Goal: Task Accomplishment & Management: Manage account settings

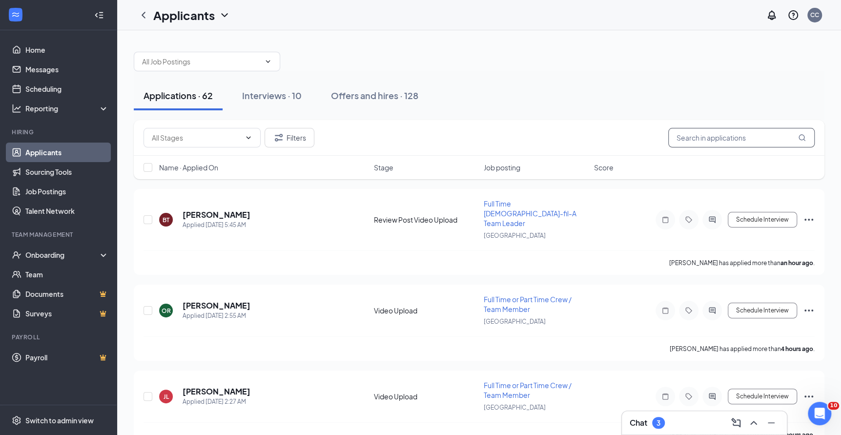
click at [705, 142] on input "text" at bounding box center [741, 138] width 146 height 20
type input "lesl"
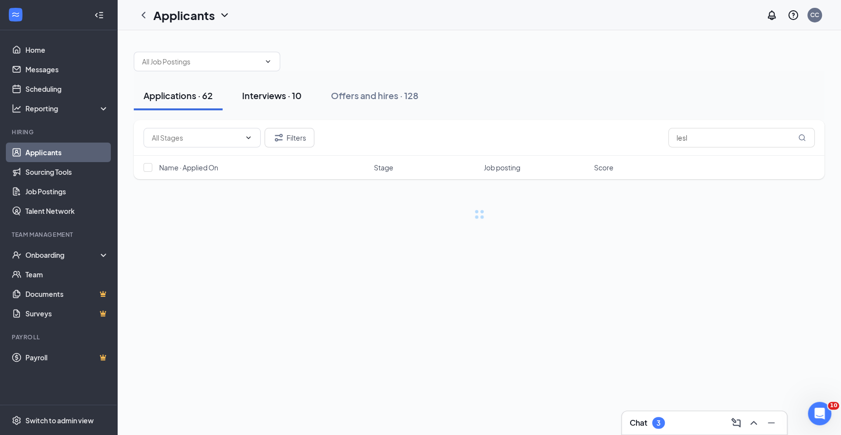
click at [272, 101] on button "Interviews · 10" at bounding box center [271, 95] width 79 height 29
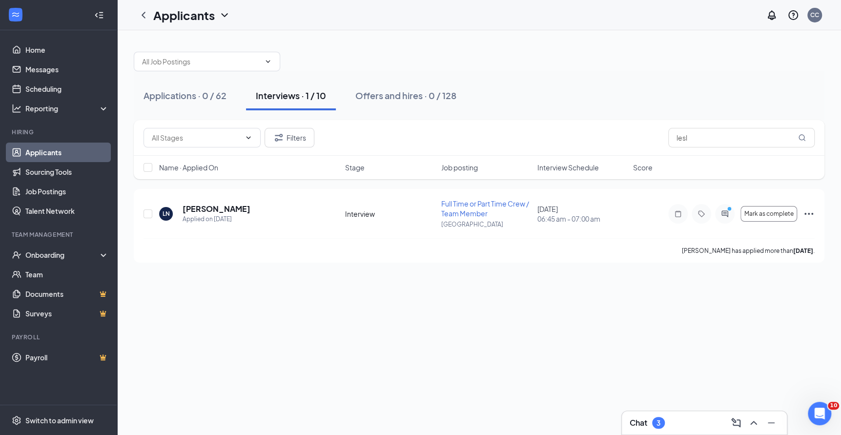
click at [658, 419] on div "3" at bounding box center [659, 423] width 4 height 8
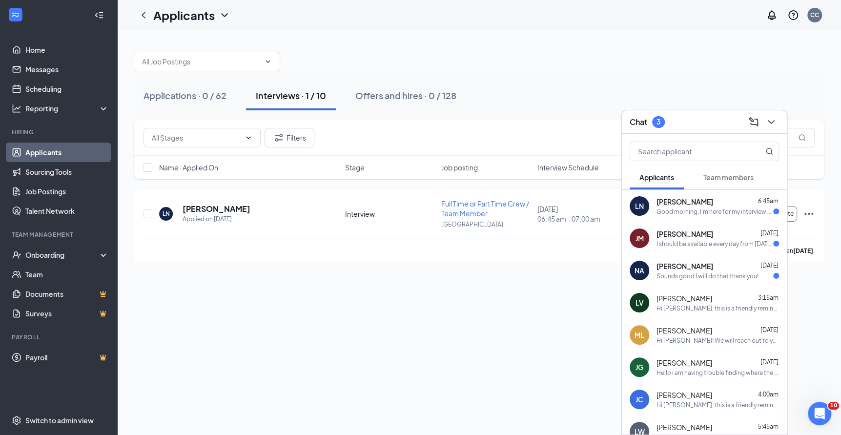
click at [679, 265] on span "[PERSON_NAME]" at bounding box center [685, 266] width 57 height 10
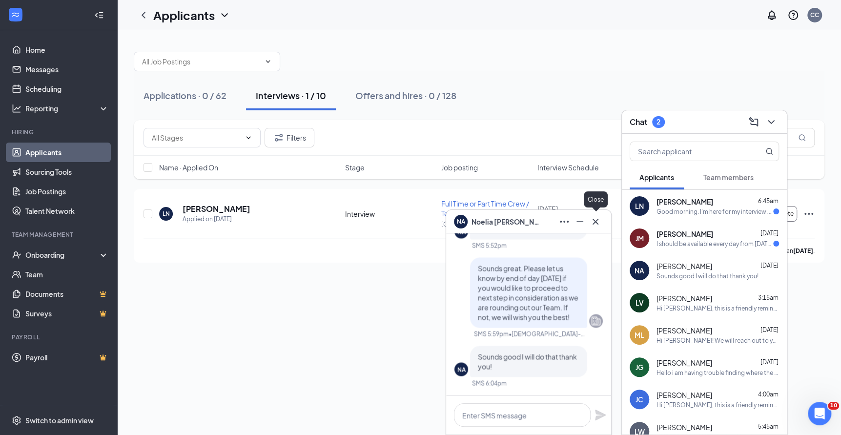
click at [595, 223] on icon "Cross" at bounding box center [596, 222] width 12 height 12
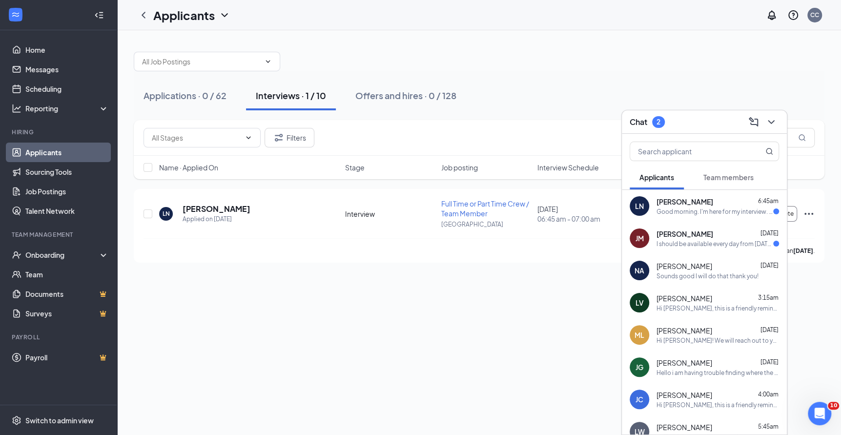
click at [713, 240] on div "I should be available every day from [DATE] through September fifth" at bounding box center [715, 244] width 117 height 8
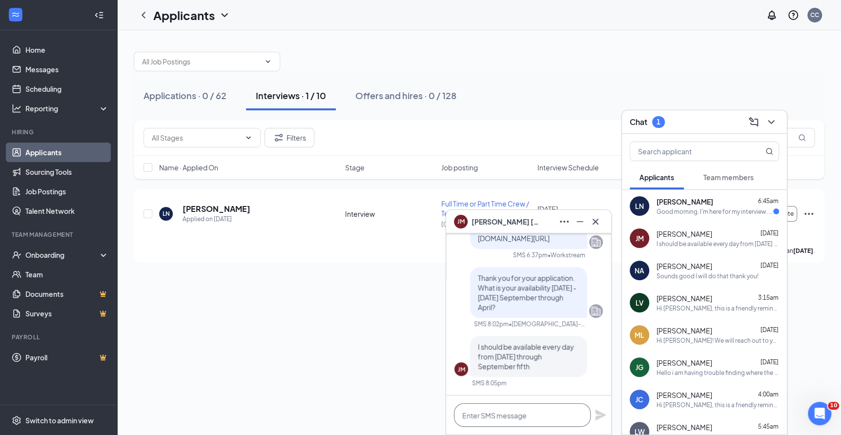
click at [515, 419] on textarea at bounding box center [522, 414] width 137 height 23
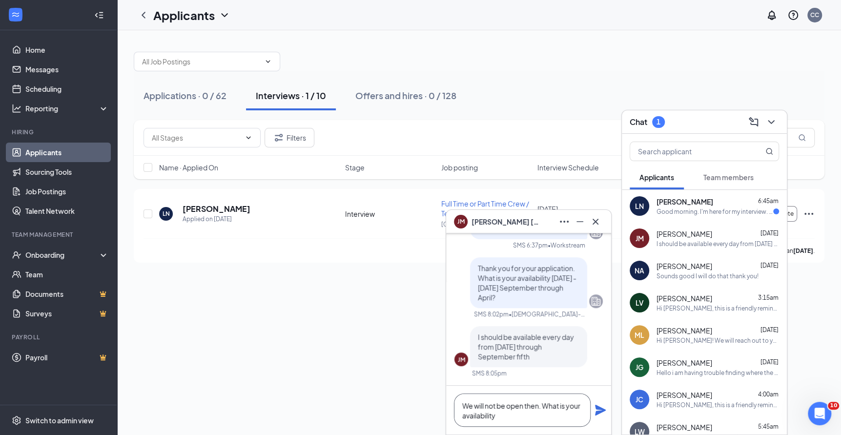
drag, startPoint x: 546, startPoint y: 406, endPoint x: 427, endPoint y: 404, distance: 119.6
click at [427, 404] on div "[PERSON_NAME] [PERSON_NAME] [PERSON_NAME] Applicant Full Time or Part Time Crew…" at bounding box center [479, 232] width 724 height 405
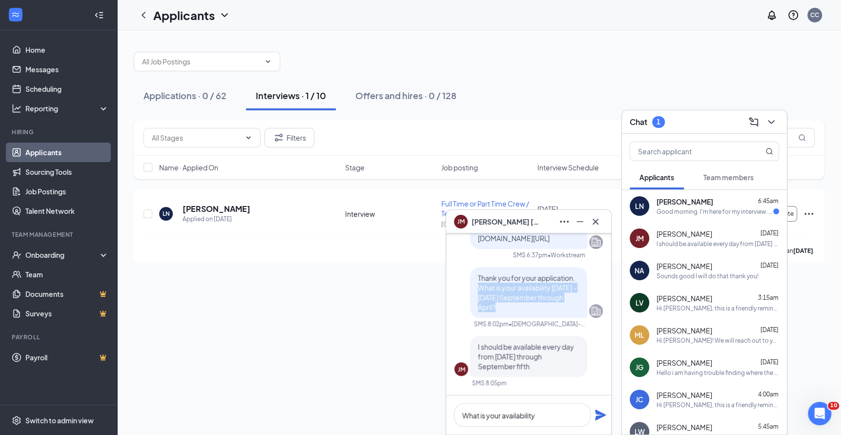
drag, startPoint x: 506, startPoint y: 311, endPoint x: 476, endPoint y: 286, distance: 39.1
click at [476, 286] on div "Thank you for your application. What is your availability [DATE] - [DATE] Septe…" at bounding box center [528, 292] width 117 height 51
copy span "What is your availability [DATE] - [DATE] September through April?"
click at [536, 418] on textarea "What is your availability" at bounding box center [522, 414] width 137 height 23
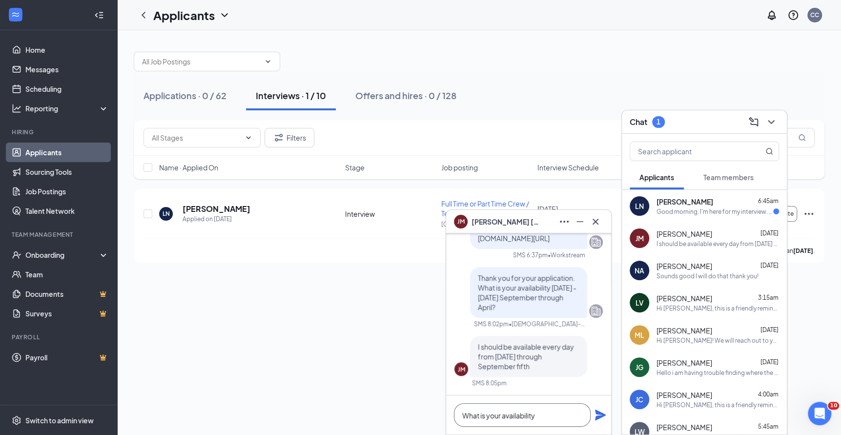
click at [536, 418] on textarea "What is your availability" at bounding box center [522, 414] width 137 height 23
paste textarea "[DATE] - [DATE] September through April?"
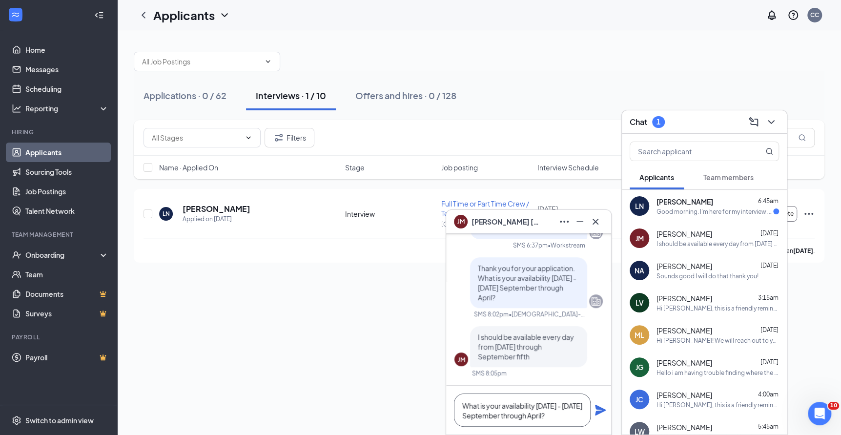
type textarea "What is your availability [DATE] - [DATE] September through April?"
click at [598, 409] on icon "Plane" at bounding box center [600, 410] width 11 height 11
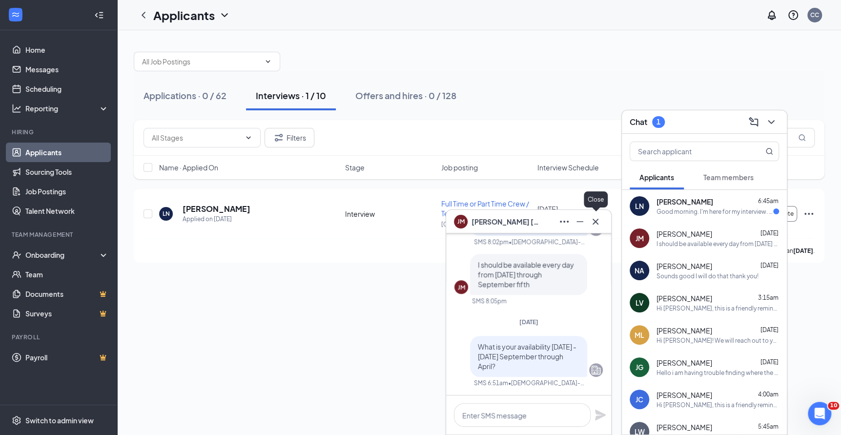
click at [597, 222] on icon "Cross" at bounding box center [596, 222] width 12 height 12
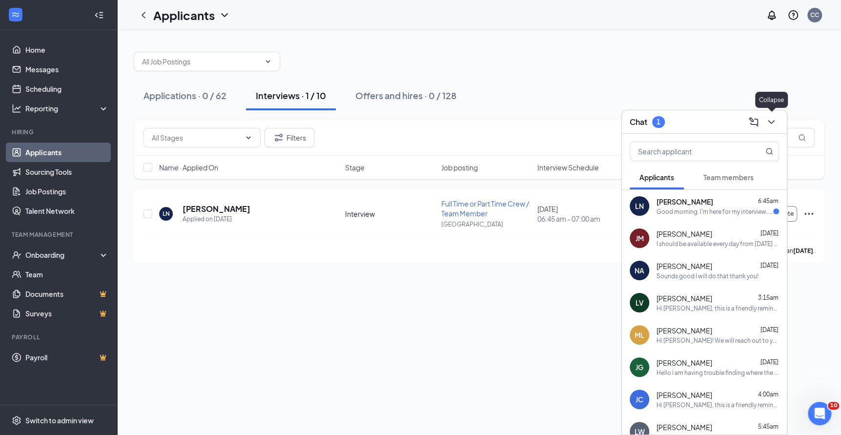
click at [773, 123] on icon "ChevronDown" at bounding box center [771, 122] width 12 height 12
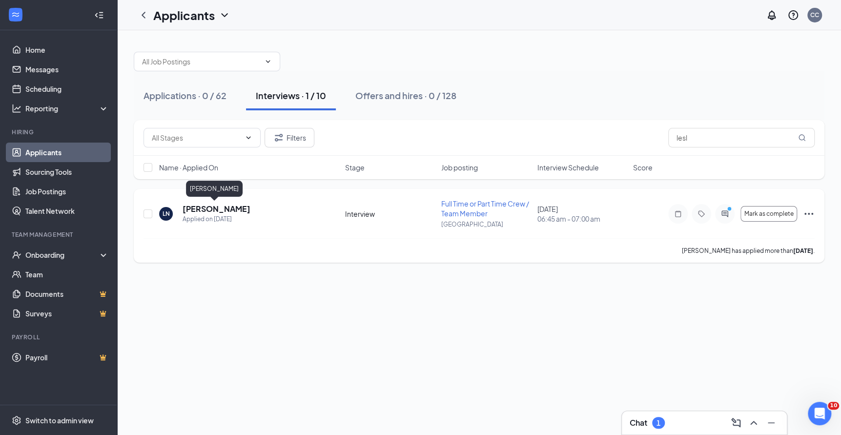
click at [221, 207] on h5 "[PERSON_NAME]" at bounding box center [217, 209] width 68 height 11
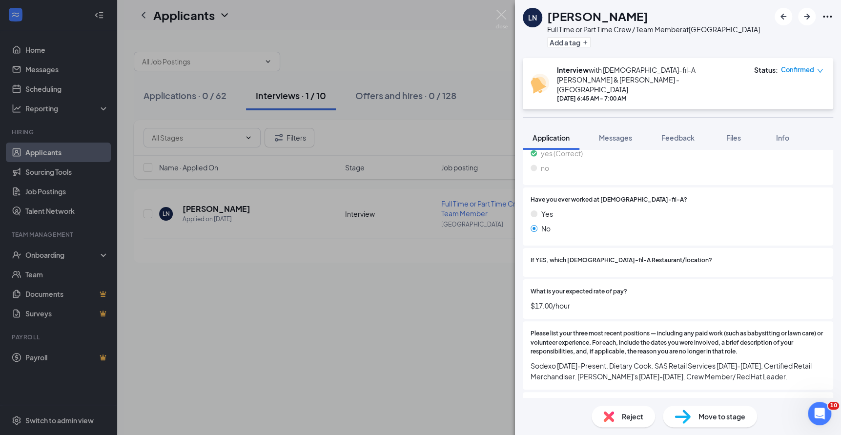
scroll to position [633, 0]
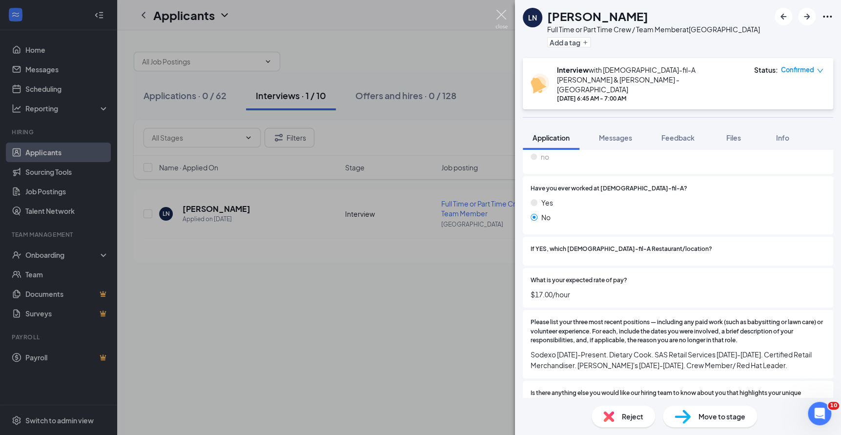
click at [499, 14] on img at bounding box center [501, 19] width 12 height 19
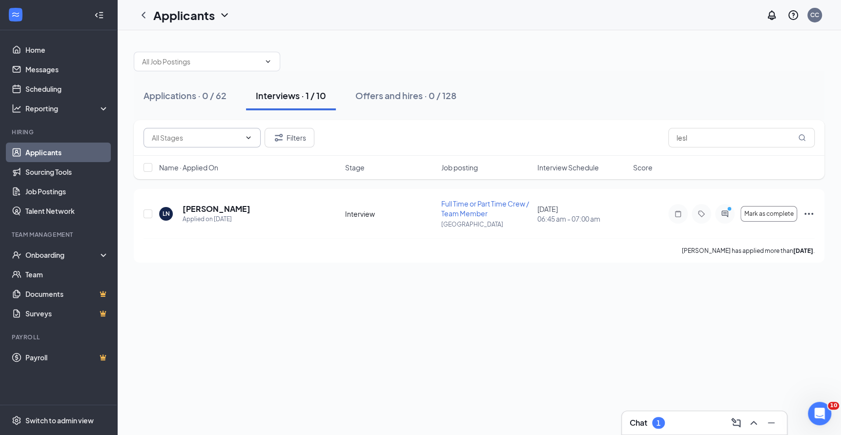
click at [249, 137] on icon "ChevronDown" at bounding box center [249, 137] width 4 height 2
click at [724, 137] on input "lesl" at bounding box center [741, 138] width 146 height 20
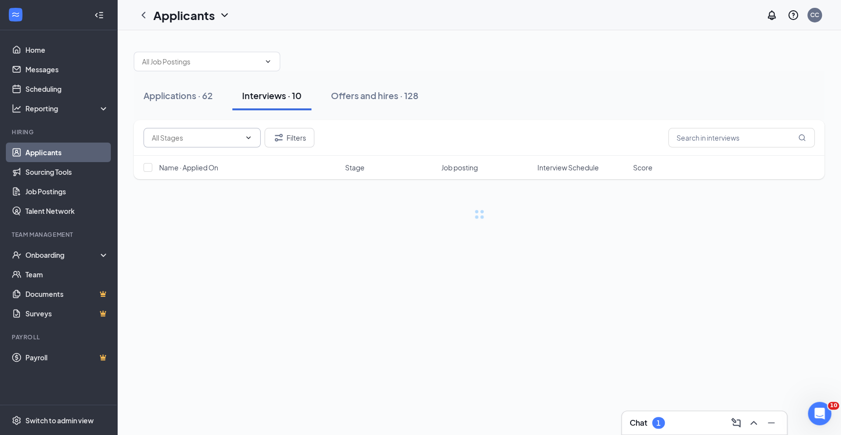
click at [628, 45] on div at bounding box center [479, 56] width 691 height 29
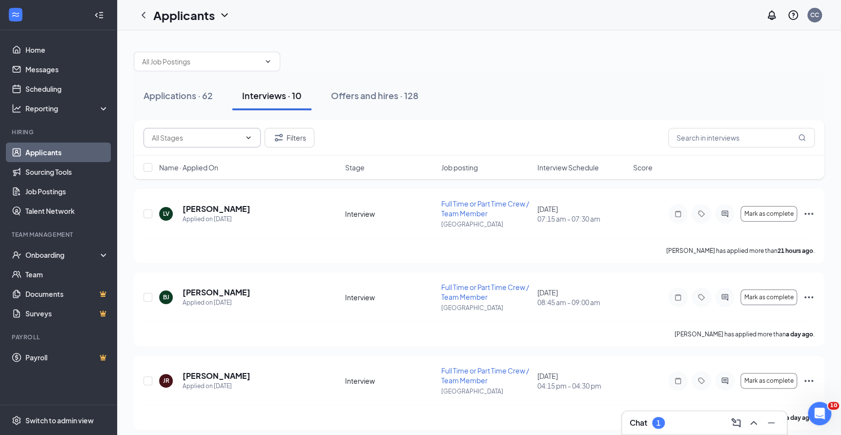
click at [238, 137] on input "text" at bounding box center [196, 137] width 89 height 11
click at [198, 104] on button "Applications · 62" at bounding box center [178, 95] width 89 height 29
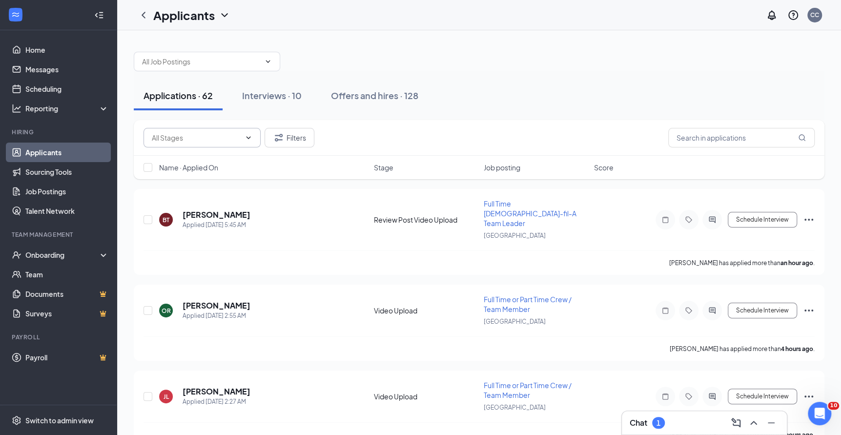
click at [225, 136] on input "text" at bounding box center [196, 137] width 89 height 11
click at [215, 185] on div "Review Post Video Upload (4)" at bounding box center [197, 182] width 92 height 11
type input "Review Post Video Upload (4)"
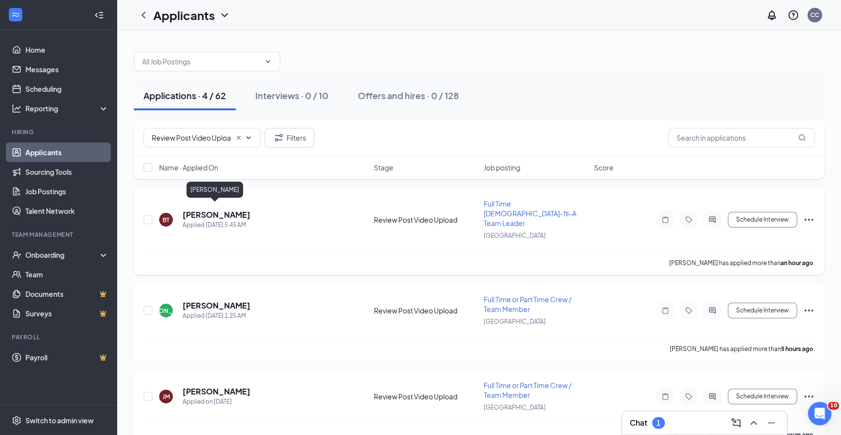
click at [207, 209] on h5 "[PERSON_NAME]" at bounding box center [217, 214] width 68 height 11
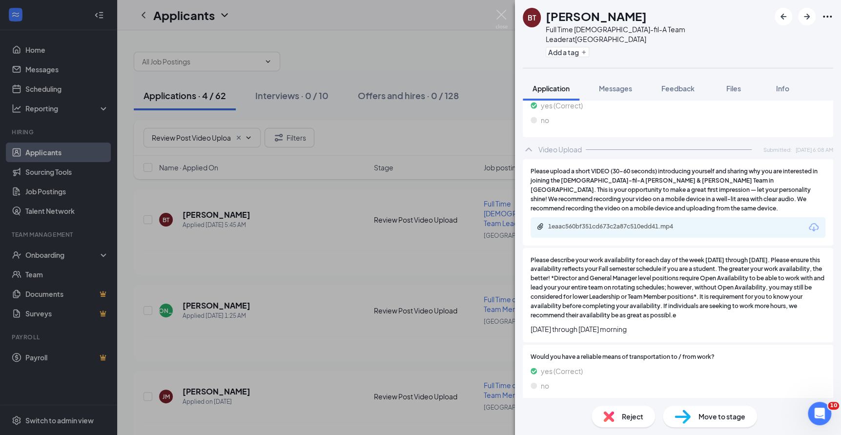
scroll to position [507, 0]
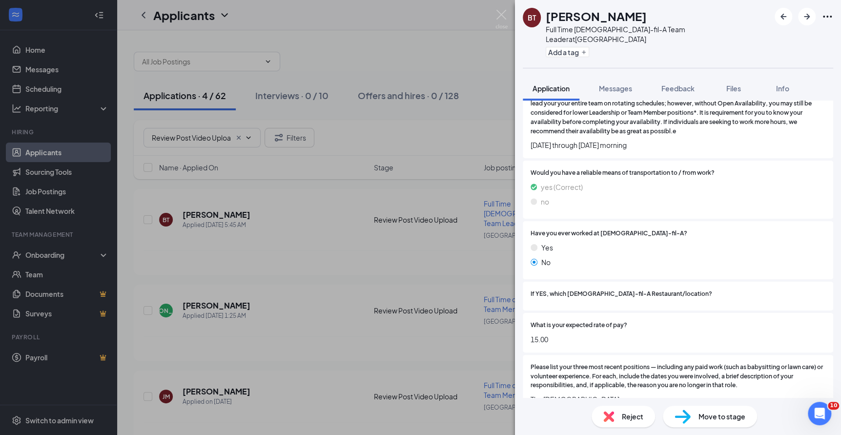
click at [627, 418] on span "Reject" at bounding box center [632, 416] width 21 height 11
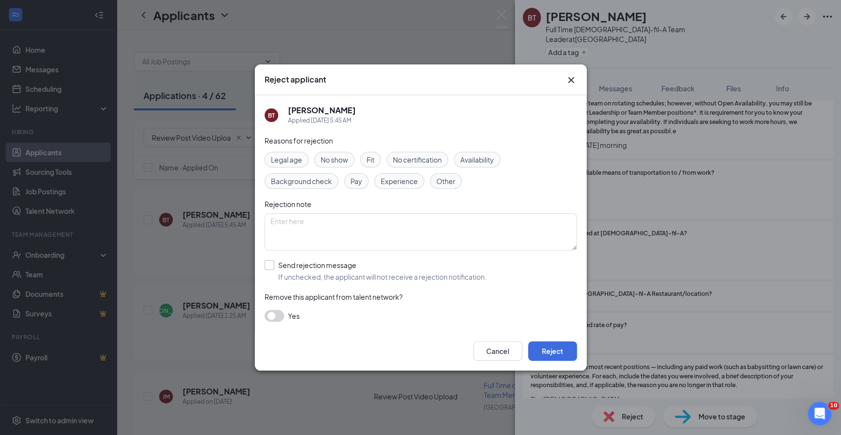
click at [327, 263] on input "Send rejection message If unchecked, the applicant will not receive a rejection…" at bounding box center [376, 270] width 222 height 21
checkbox input "true"
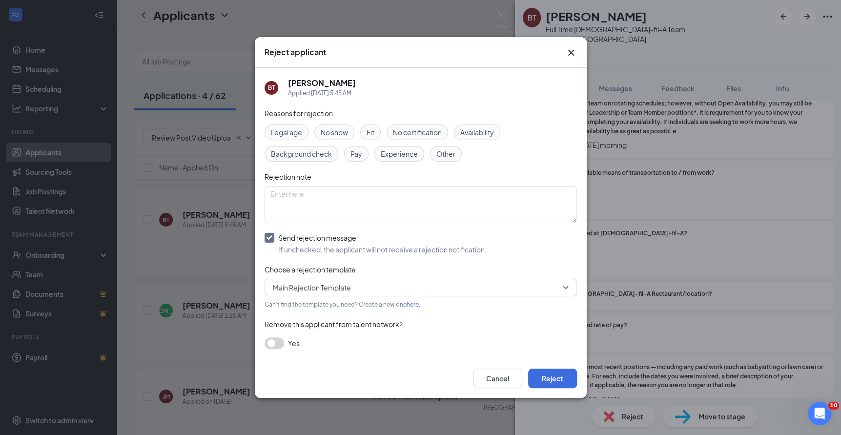
click at [319, 282] on span "Main Rejection Template" at bounding box center [312, 287] width 78 height 15
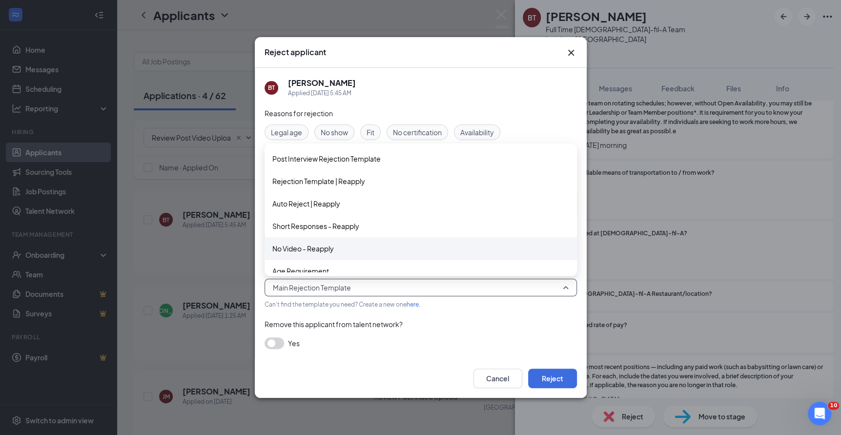
scroll to position [33, 0]
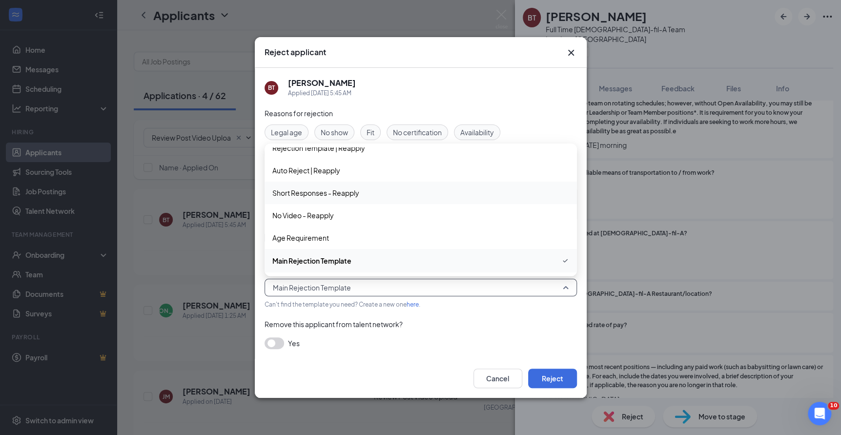
click at [340, 193] on span "Short Responses - Reapply" at bounding box center [315, 192] width 87 height 11
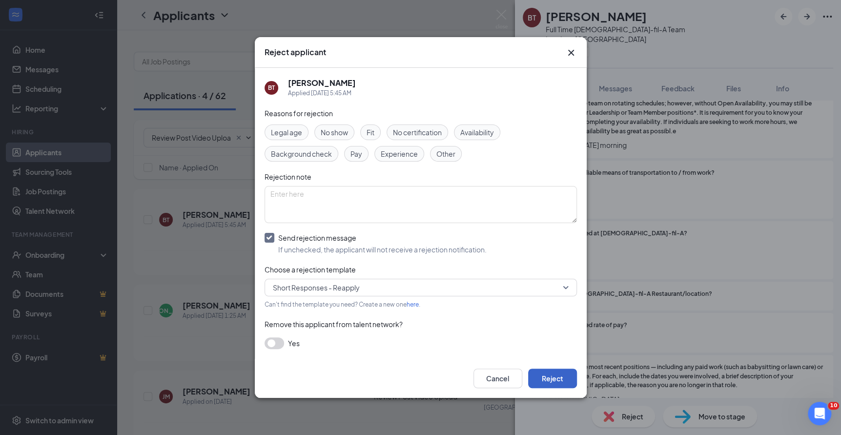
click at [536, 369] on button "Reject" at bounding box center [552, 379] width 49 height 20
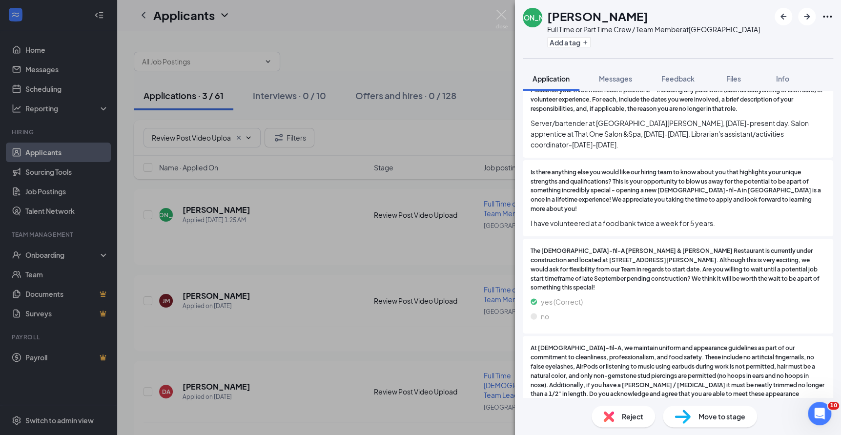
scroll to position [812, 0]
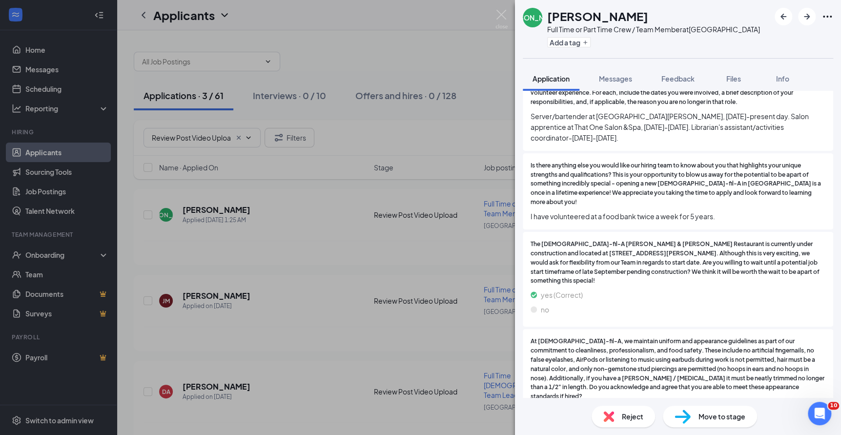
click at [341, 256] on div "[PERSON_NAME] [PERSON_NAME] Full Time or Part Time Crew / Team Member at [GEOGR…" at bounding box center [420, 217] width 841 height 435
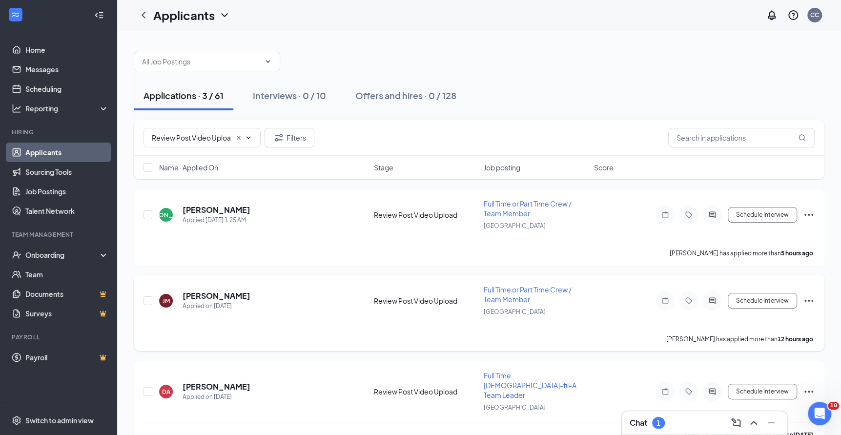
scroll to position [11, 0]
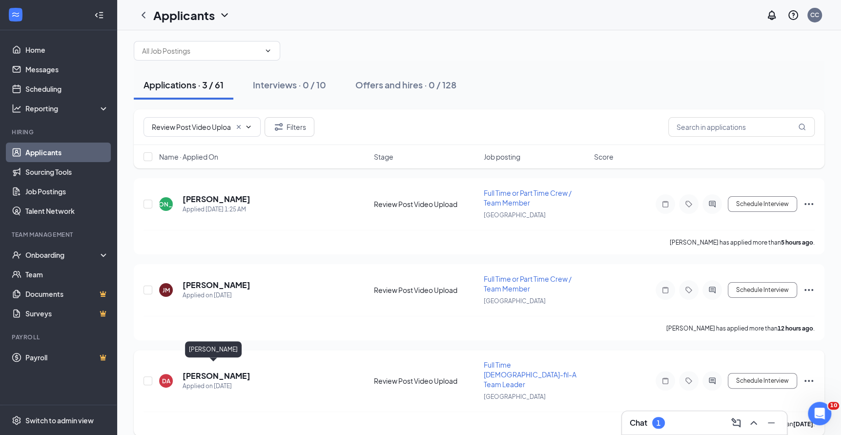
click at [197, 370] on h5 "[PERSON_NAME]" at bounding box center [217, 375] width 68 height 11
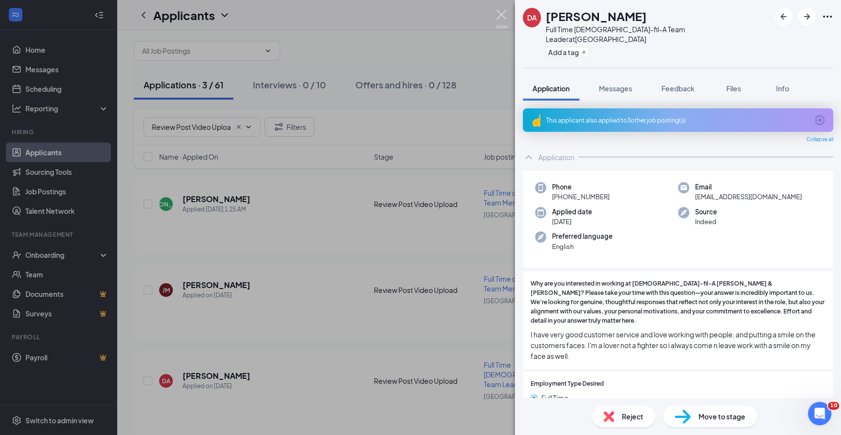
click at [503, 14] on img at bounding box center [501, 19] width 12 height 19
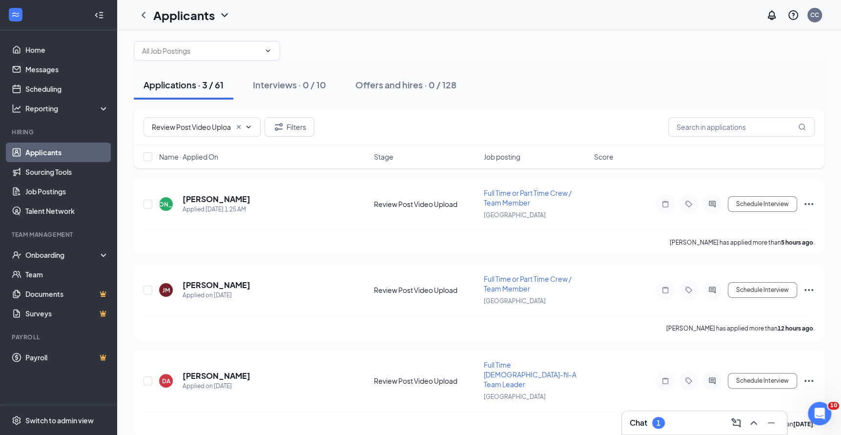
click at [660, 425] on div "1" at bounding box center [659, 423] width 4 height 8
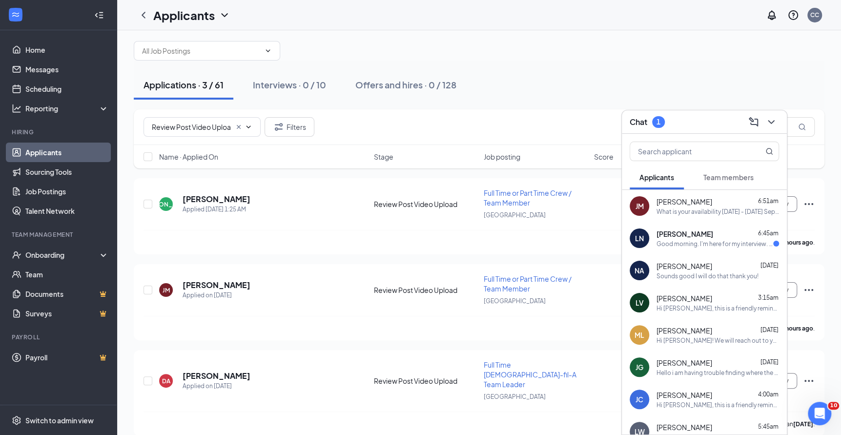
click at [708, 239] on div "[PERSON_NAME] 6:45am Good morning. I'm here for my interview. However, I don't …" at bounding box center [718, 238] width 123 height 19
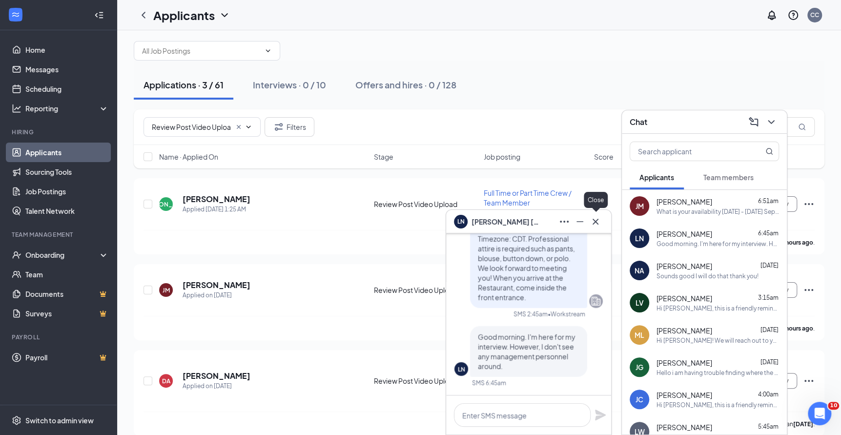
click at [598, 223] on icon "Cross" at bounding box center [596, 222] width 12 height 12
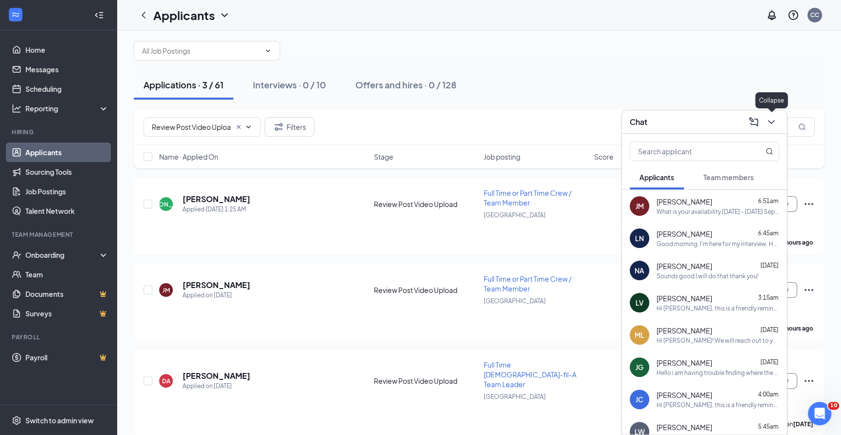
click at [771, 120] on icon "ChevronDown" at bounding box center [771, 122] width 12 height 12
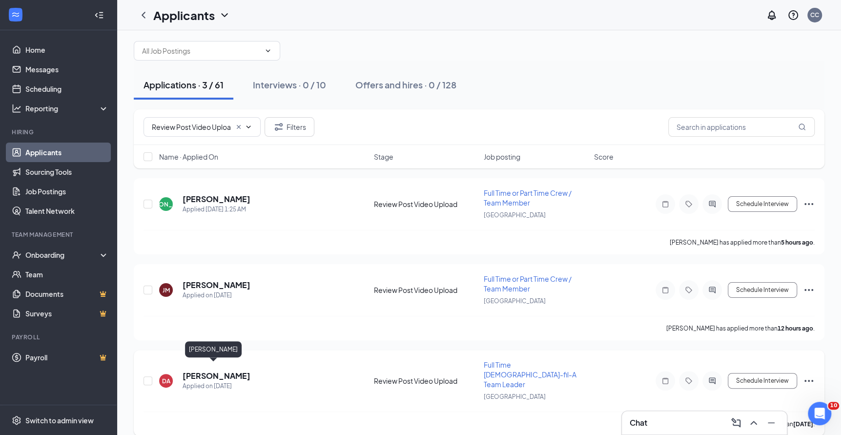
click at [220, 370] on h5 "[PERSON_NAME]" at bounding box center [217, 375] width 68 height 11
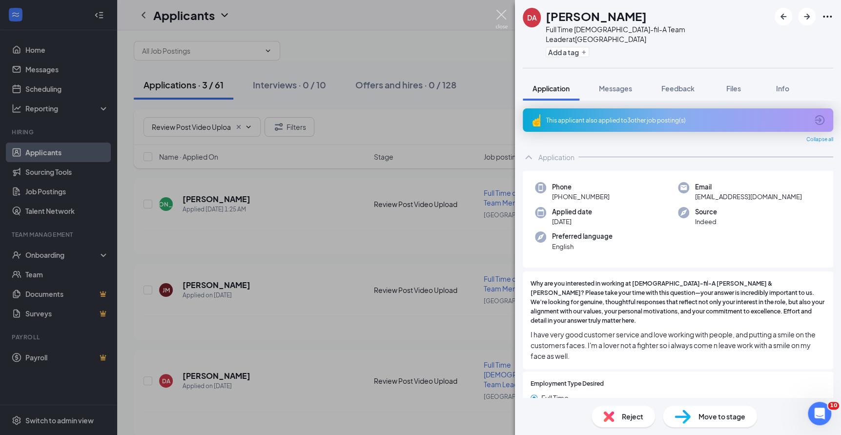
click at [503, 17] on img at bounding box center [501, 19] width 12 height 19
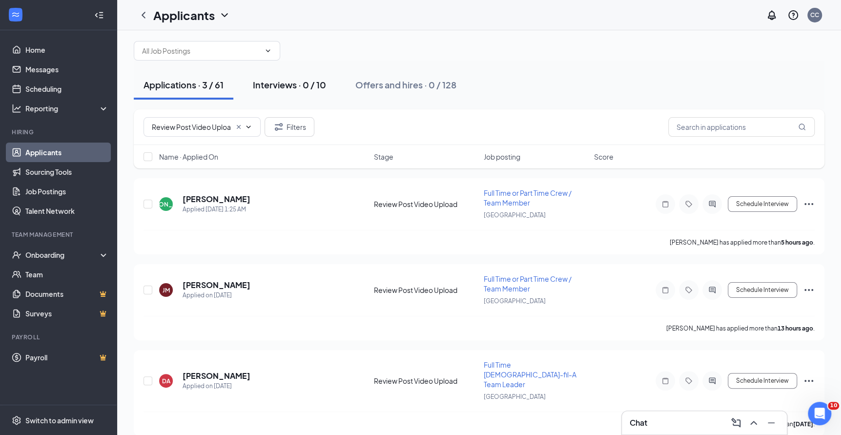
click at [307, 89] on div "Interviews · 0 / 10" at bounding box center [289, 85] width 73 height 12
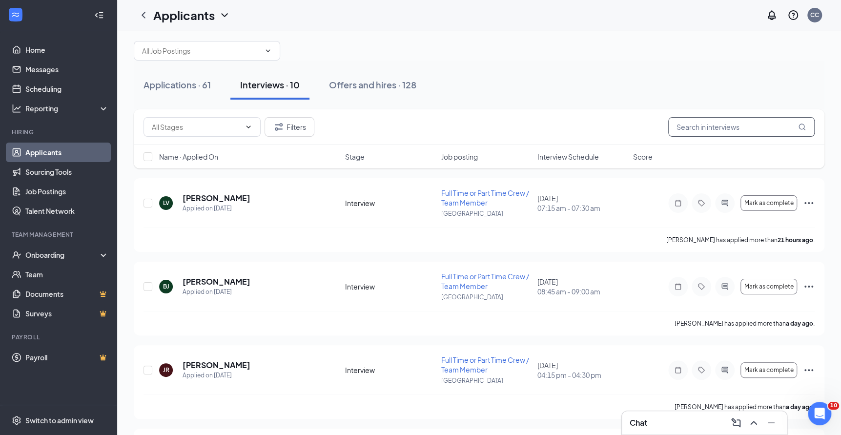
click at [720, 120] on input "text" at bounding box center [741, 127] width 146 height 20
type input "lesl"
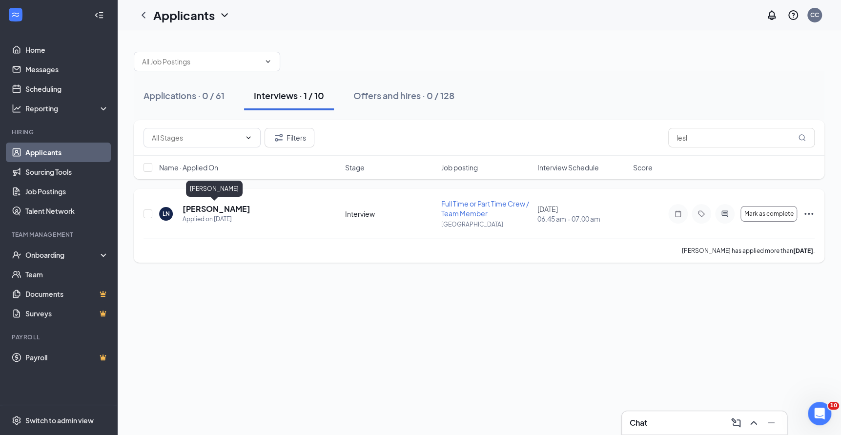
click at [226, 208] on h5 "[PERSON_NAME]" at bounding box center [217, 209] width 68 height 11
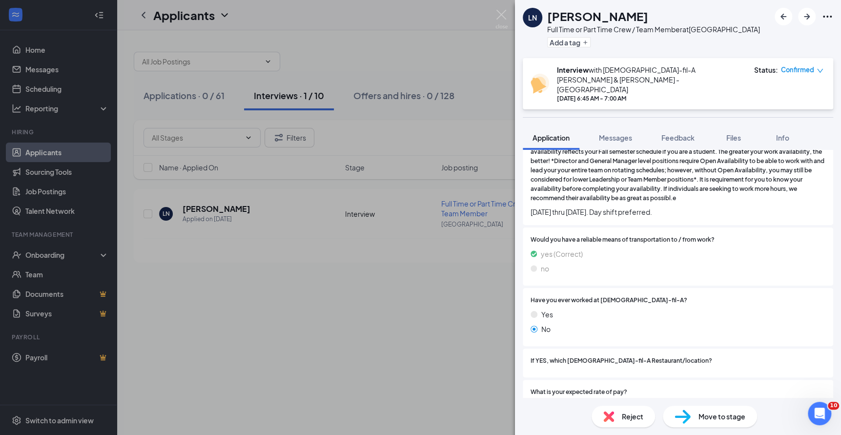
scroll to position [518, 0]
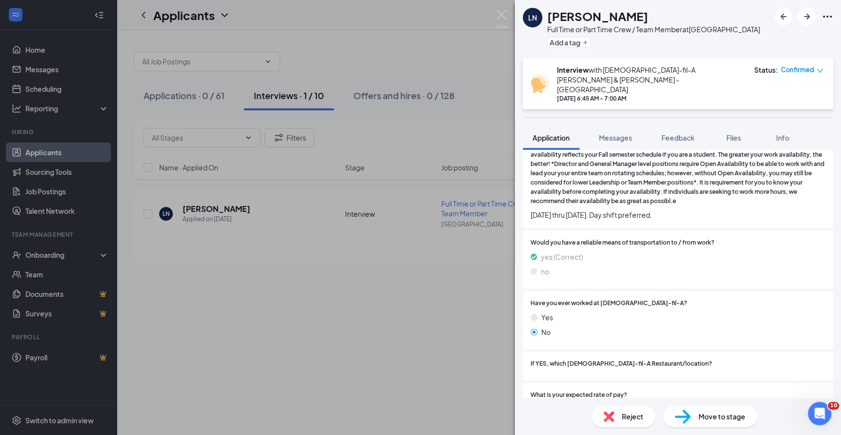
click at [626, 415] on span "Reject" at bounding box center [632, 416] width 21 height 11
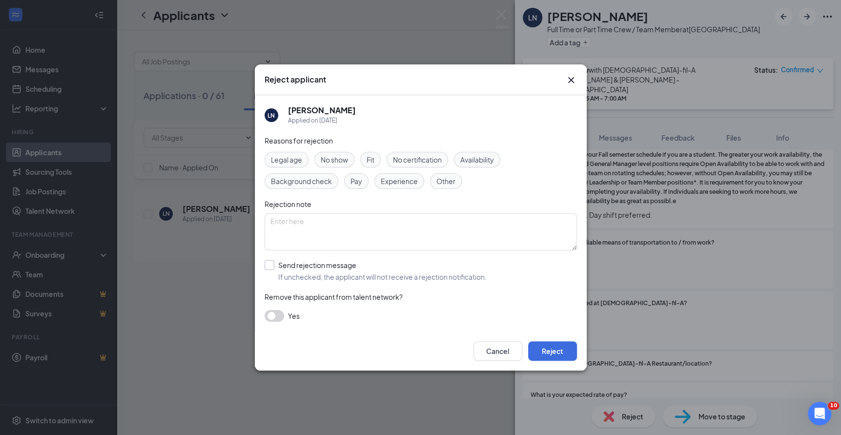
click at [324, 270] on input "Send rejection message If unchecked, the applicant will not receive a rejection…" at bounding box center [376, 270] width 222 height 21
checkbox input "true"
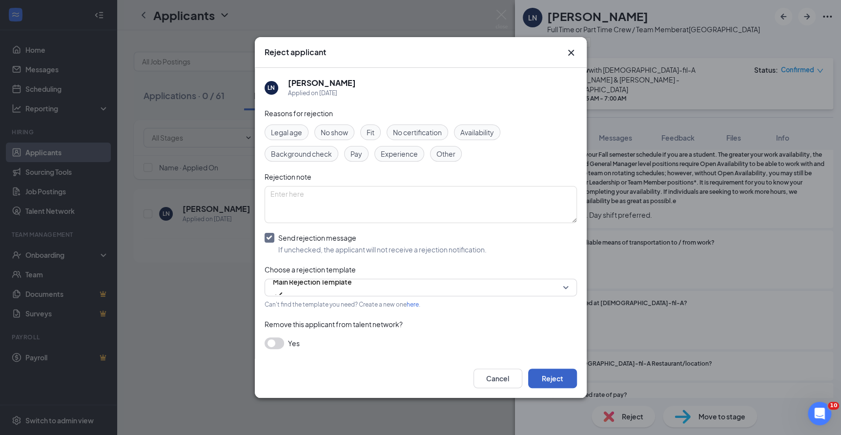
click at [561, 376] on button "Reject" at bounding box center [552, 379] width 49 height 20
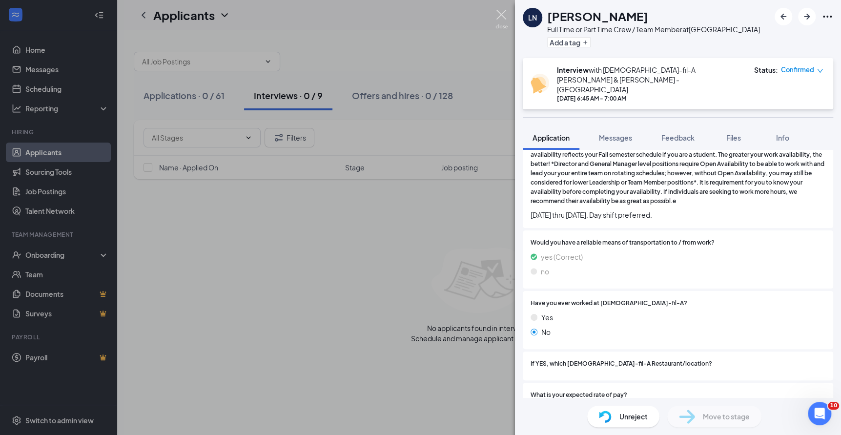
click at [501, 16] on img at bounding box center [501, 19] width 12 height 19
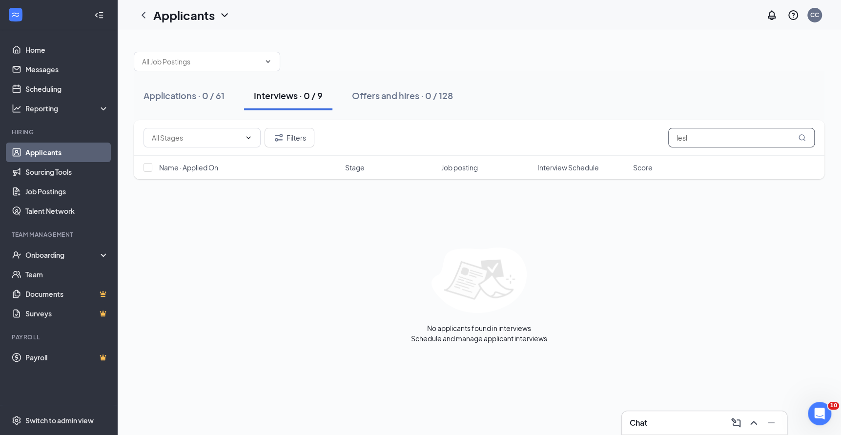
click at [707, 131] on input "lesl" at bounding box center [741, 138] width 146 height 20
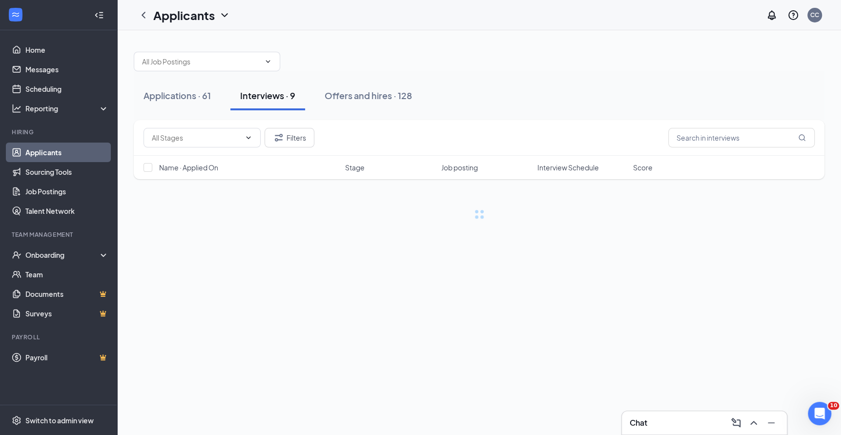
click at [649, 79] on div "Applications · 61 Interviews · 9 Offers and hires · 128" at bounding box center [479, 95] width 691 height 49
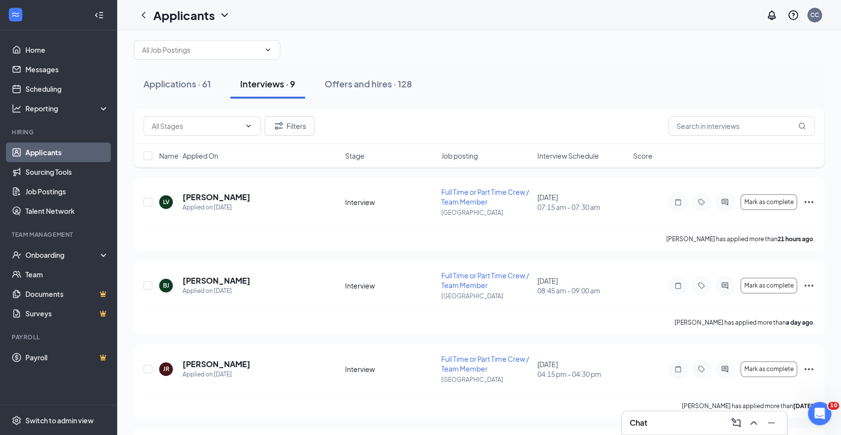
scroll to position [13, 0]
drag, startPoint x: 256, startPoint y: 197, endPoint x: 178, endPoint y: 195, distance: 78.1
click at [178, 195] on div "LV [PERSON_NAME] Applied on [DATE]" at bounding box center [249, 200] width 180 height 21
copy h5 "[PERSON_NAME]"
click at [219, 197] on h5 "[PERSON_NAME]" at bounding box center [217, 195] width 68 height 11
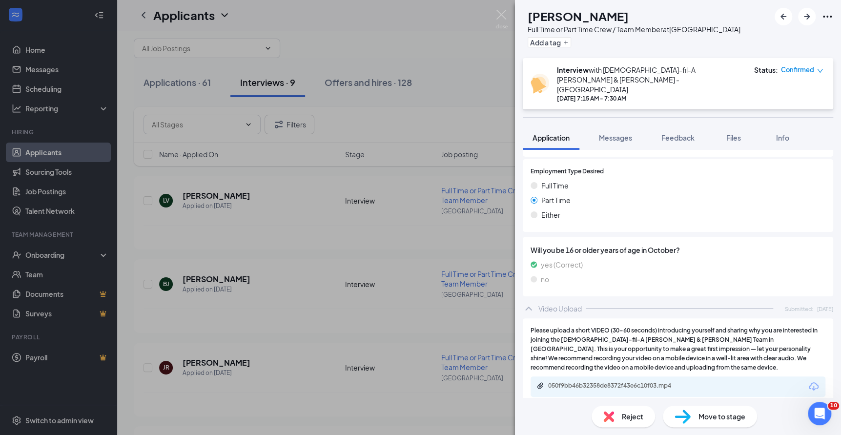
scroll to position [455, 0]
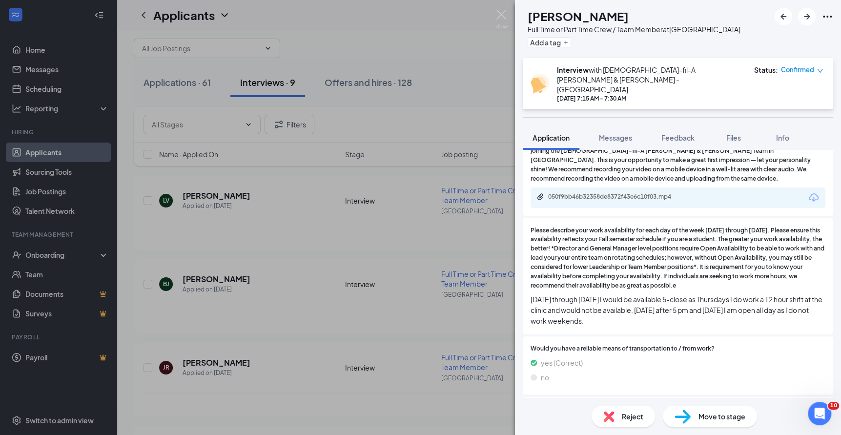
click at [645, 247] on span "Please describe your work availability for each day of the week [DATE] through …" at bounding box center [678, 258] width 295 height 64
click at [717, 408] on div "Move to stage" at bounding box center [710, 416] width 94 height 21
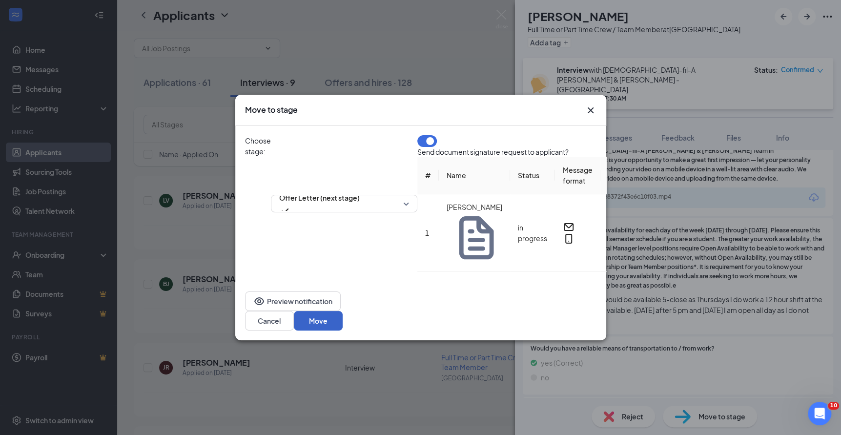
click at [343, 313] on button "Move" at bounding box center [318, 321] width 49 height 20
